Goal: Task Accomplishment & Management: Use online tool/utility

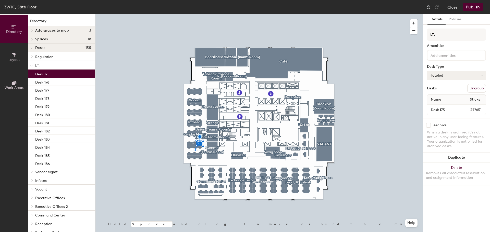
click at [446, 76] on button "Hoteled" at bounding box center [456, 75] width 59 height 9
click at [440, 90] on div "Assigned" at bounding box center [452, 92] width 51 height 8
click at [475, 6] on button "Publish" at bounding box center [473, 7] width 20 height 8
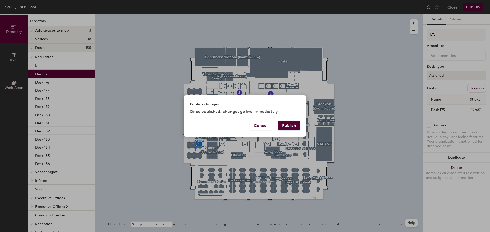
click at [284, 127] on button "Publish" at bounding box center [289, 126] width 22 height 10
